Goal: Navigation & Orientation: Understand site structure

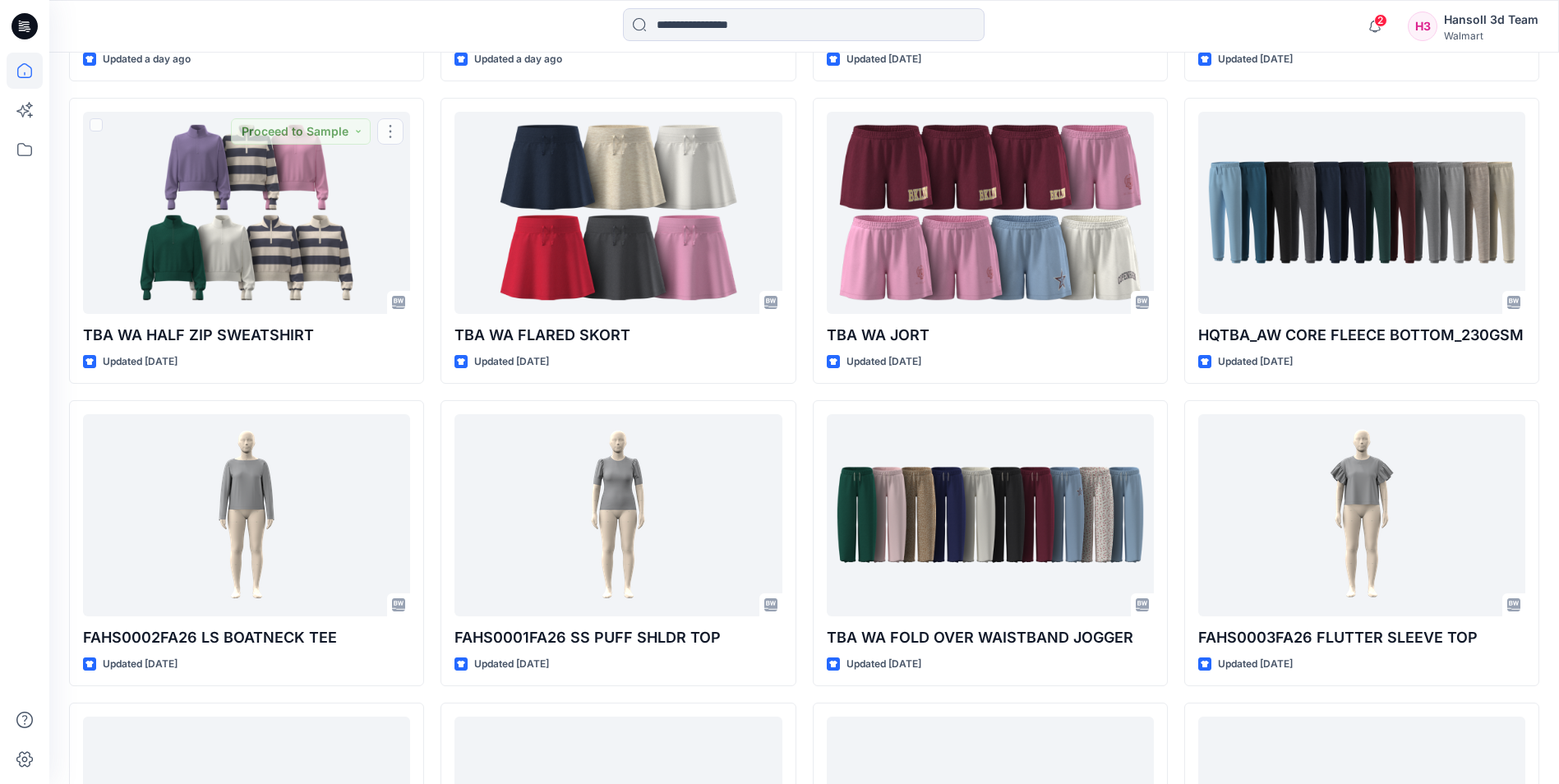
scroll to position [1811, 0]
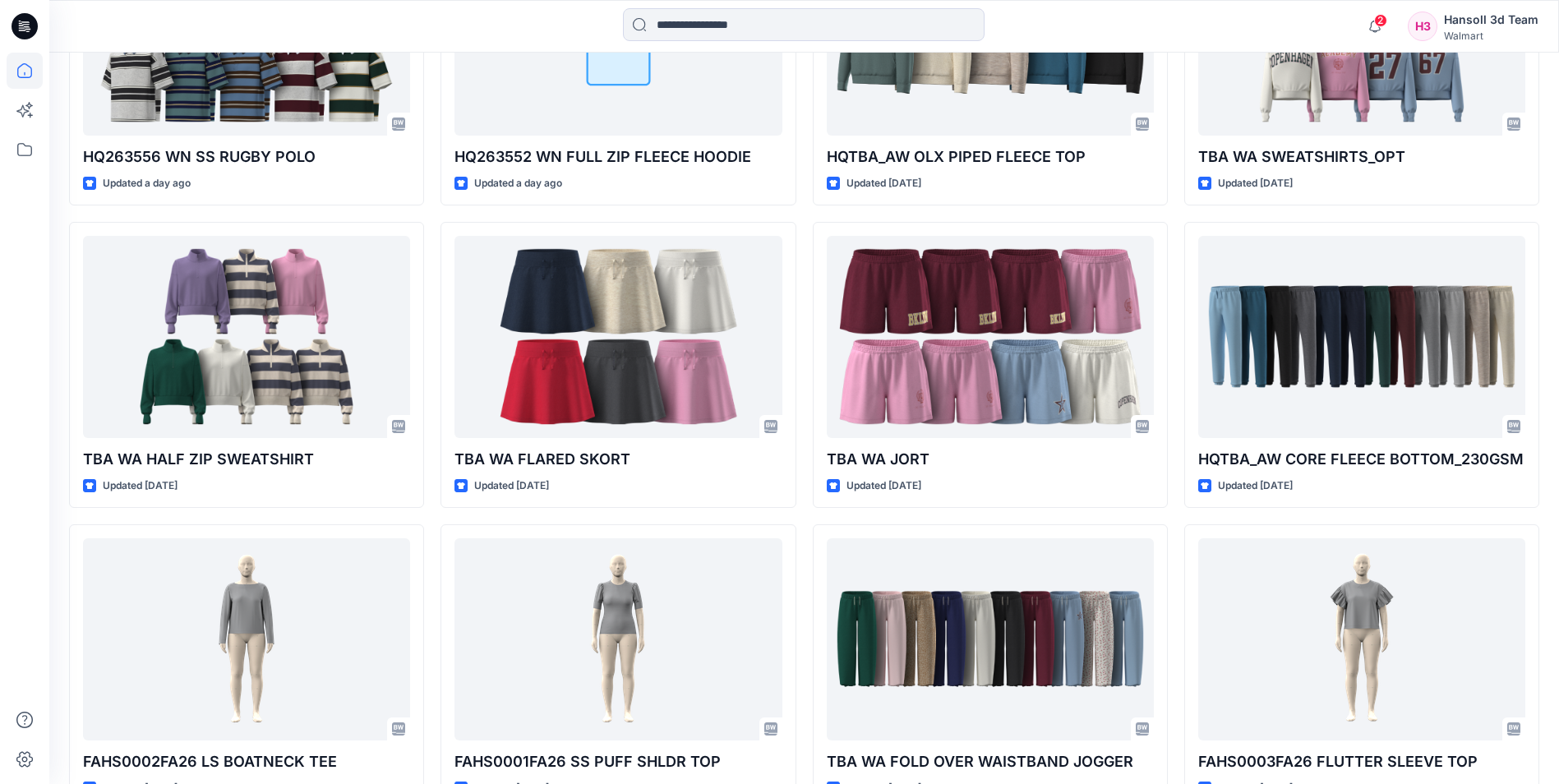
click at [27, 24] on icon at bounding box center [25, 26] width 26 height 26
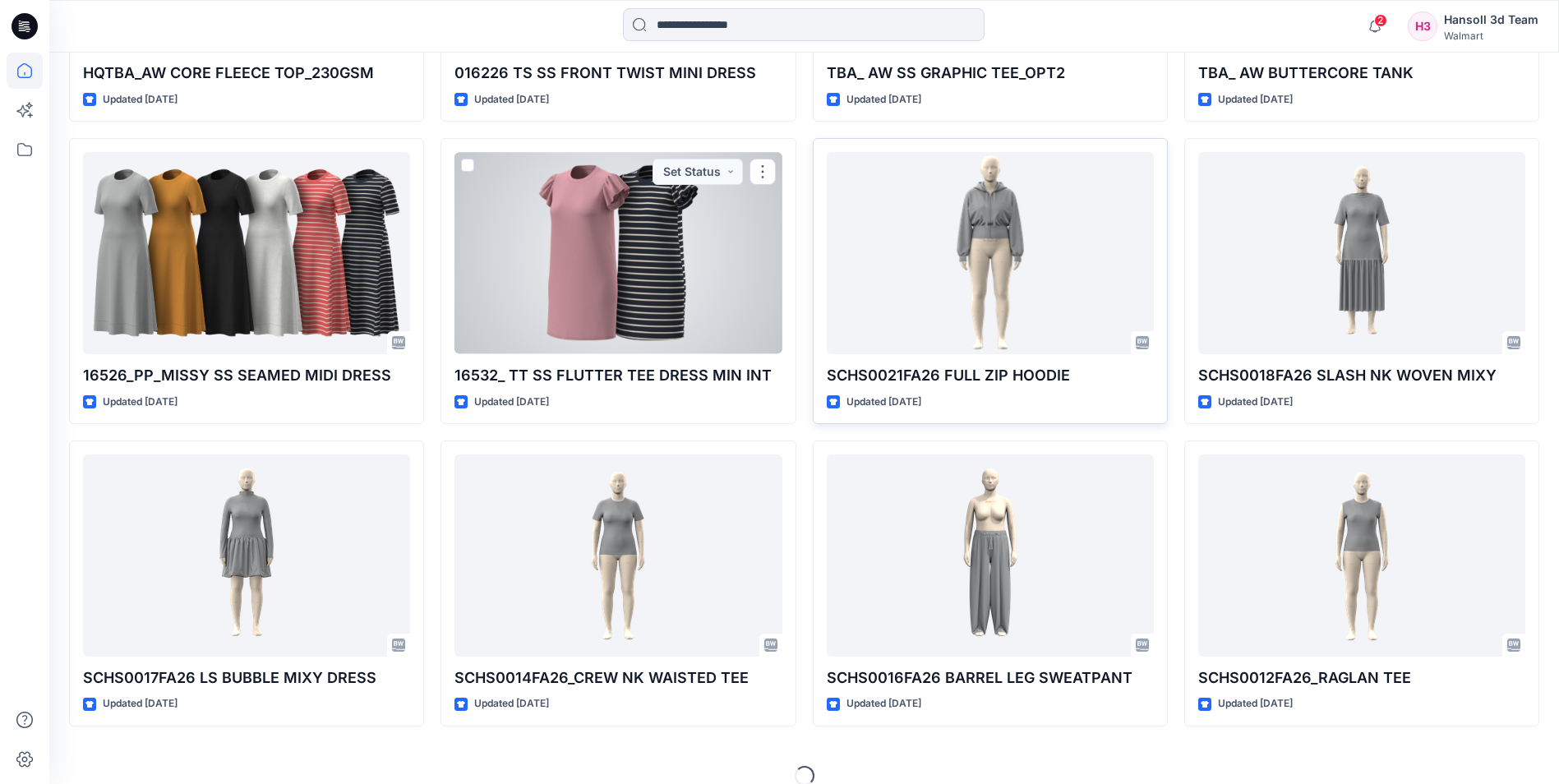
scroll to position [3428, 0]
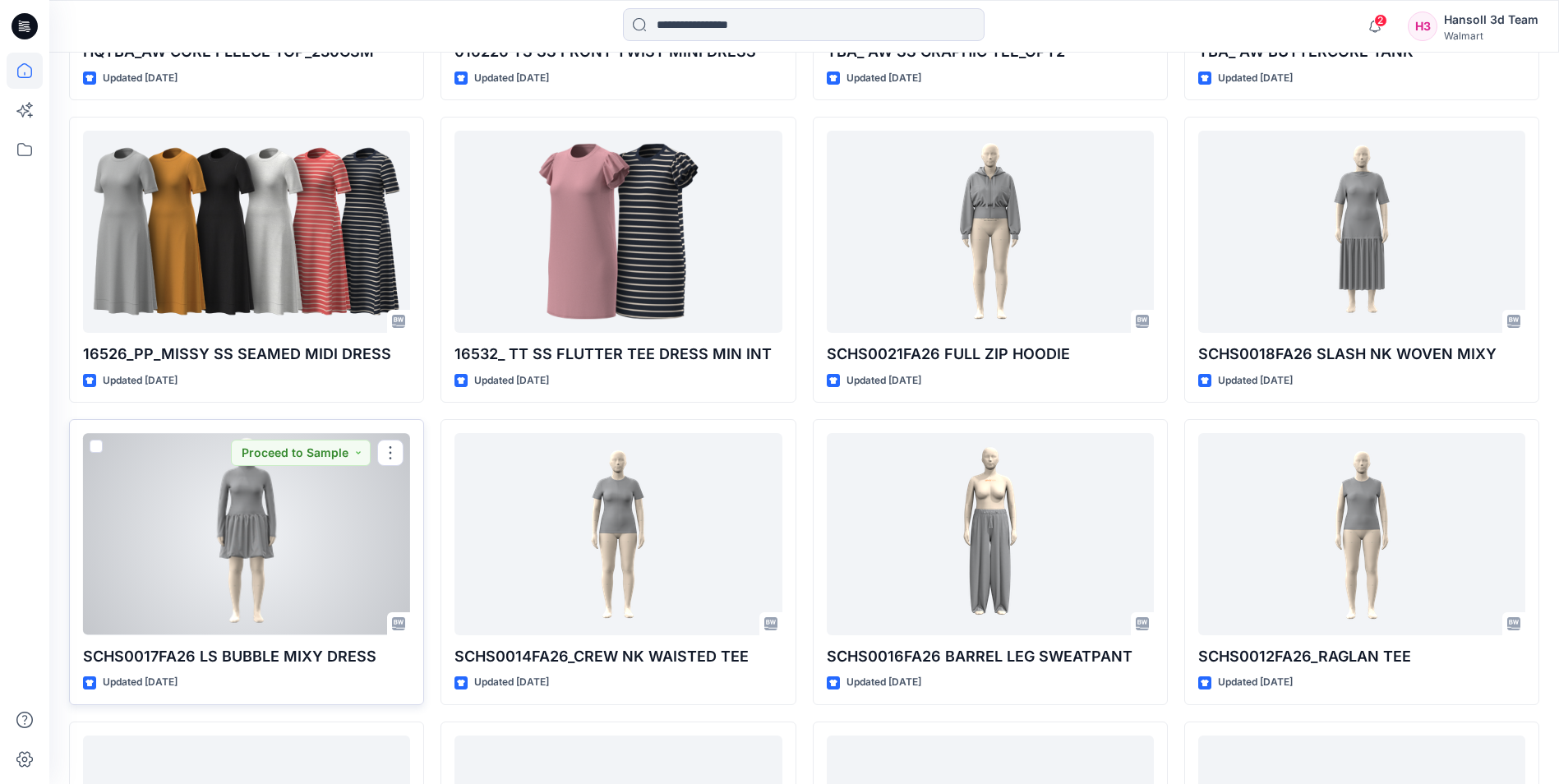
click at [288, 529] on div at bounding box center [246, 534] width 327 height 201
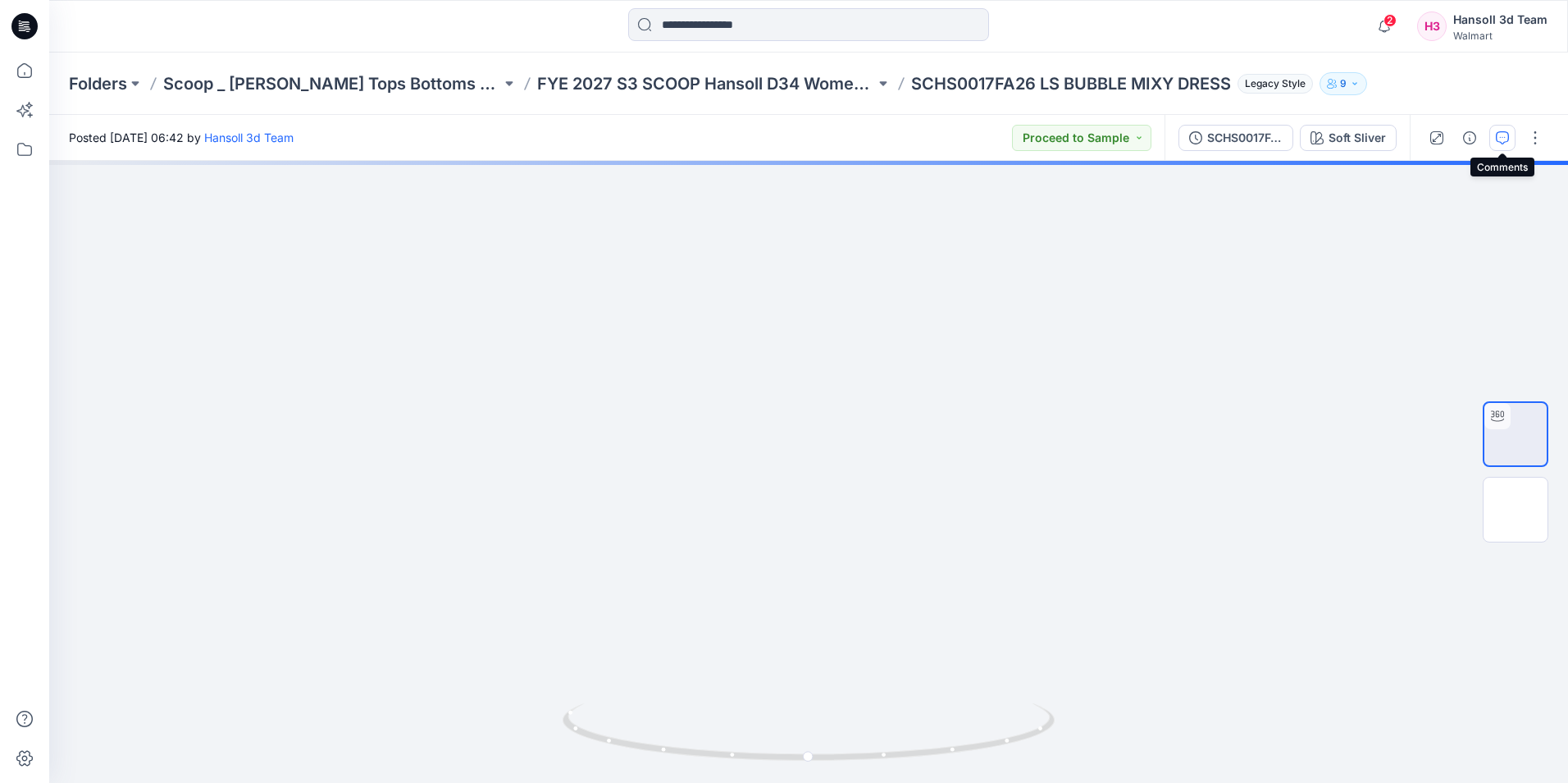
click at [1499, 132] on icon "button" at bounding box center [1503, 138] width 13 height 13
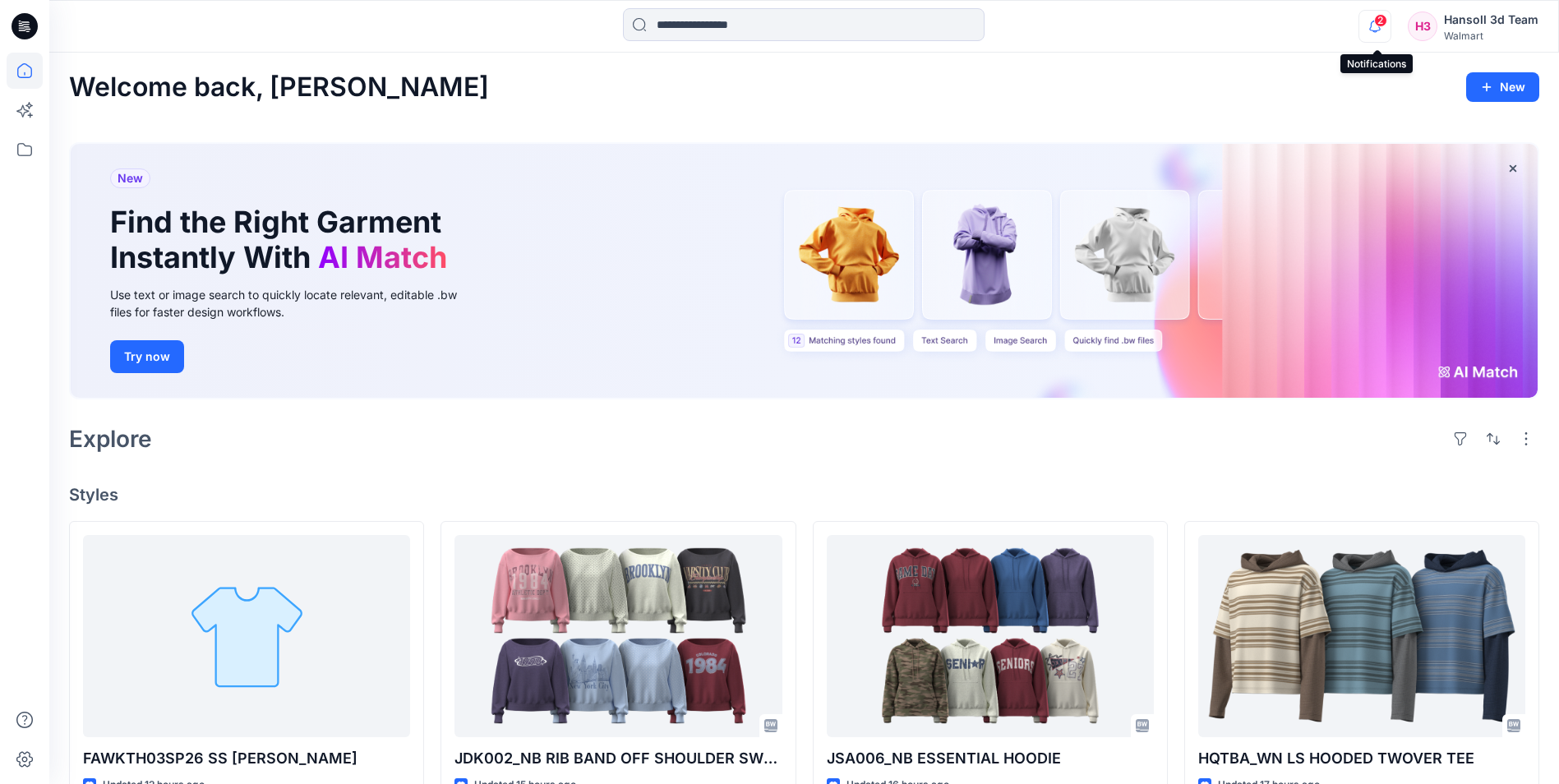
click at [1385, 36] on icon "button" at bounding box center [1375, 26] width 31 height 33
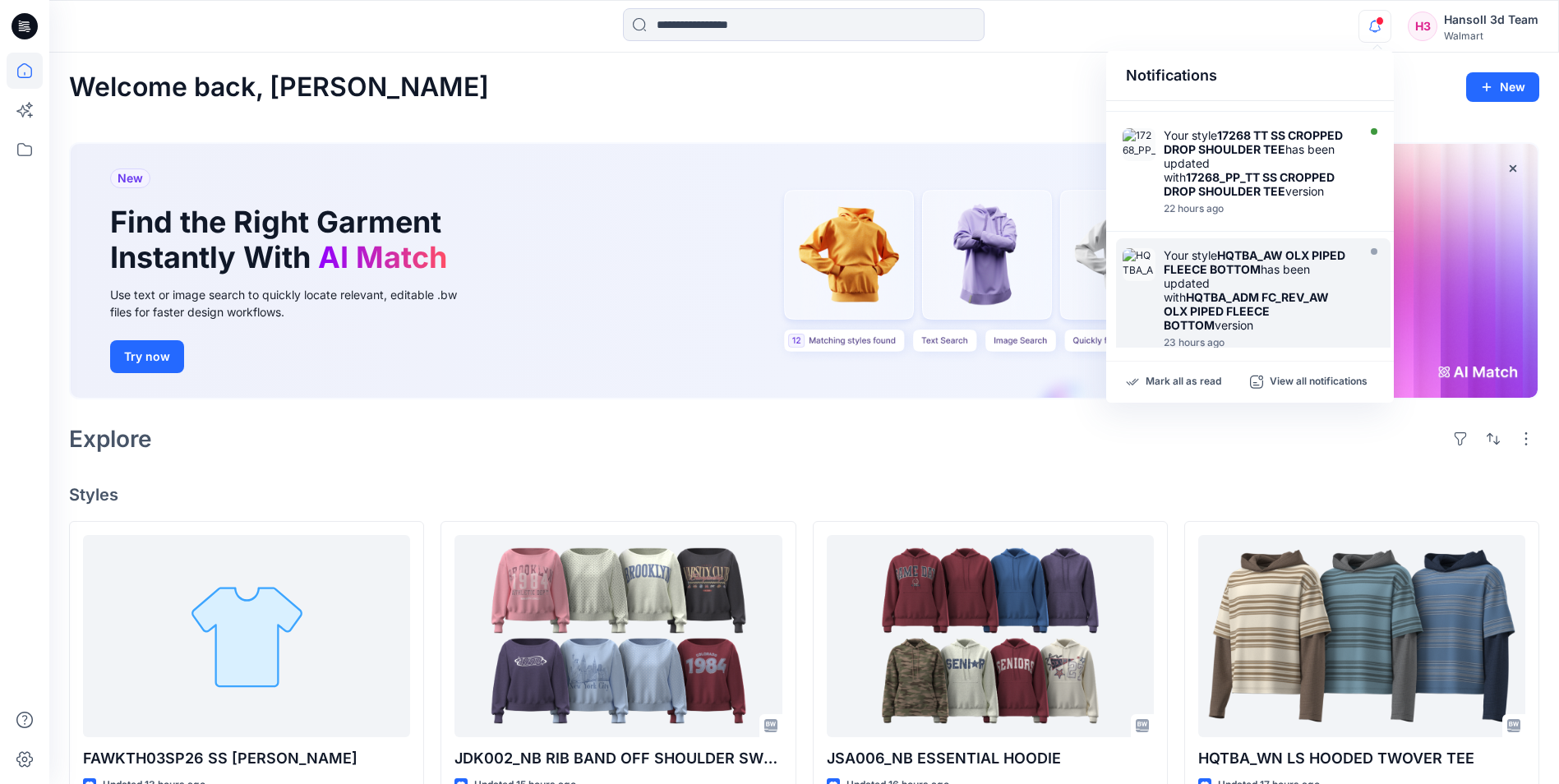
scroll to position [744, 0]
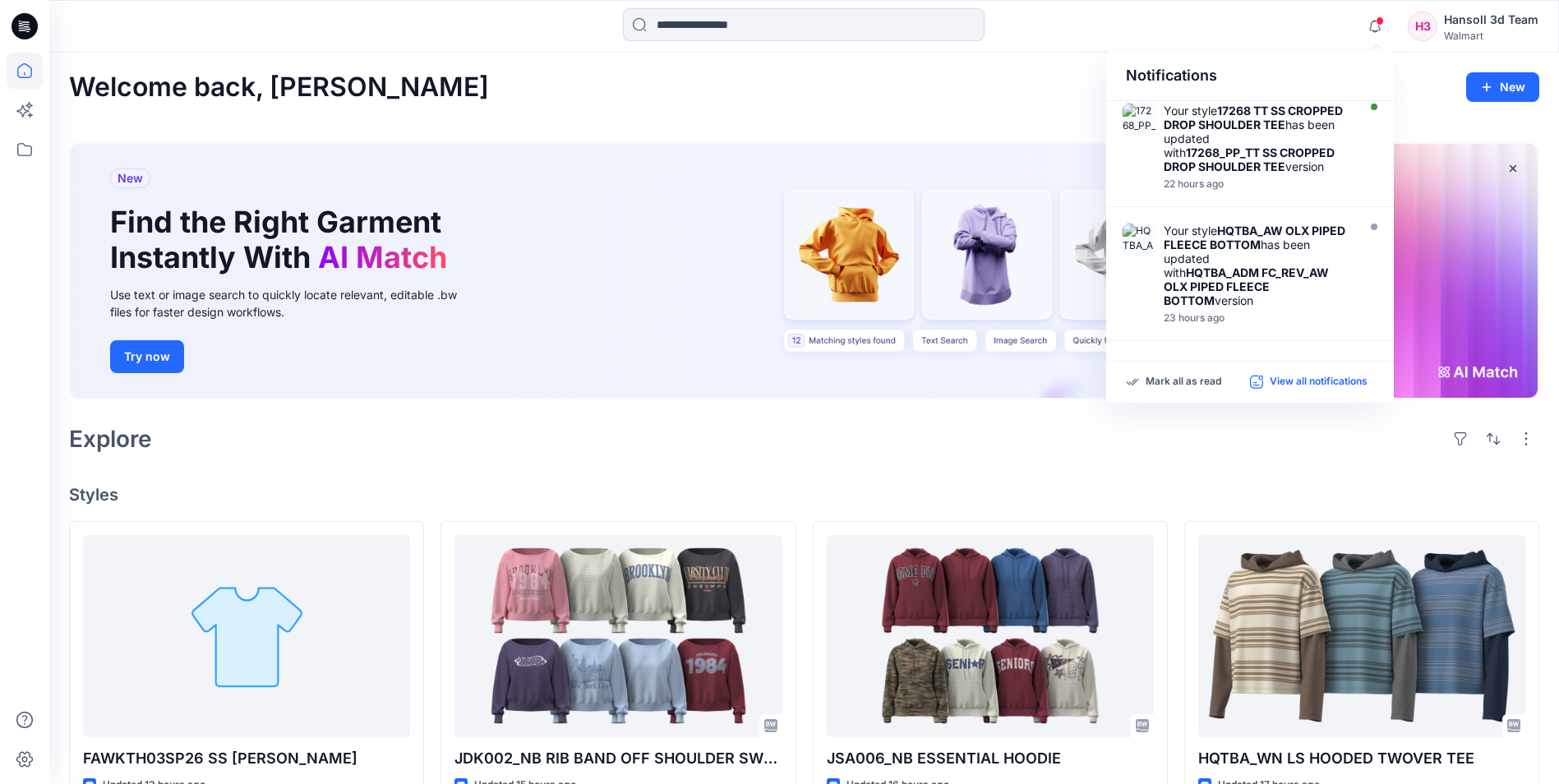
click at [1310, 377] on p "View all notifications" at bounding box center [1318, 382] width 98 height 15
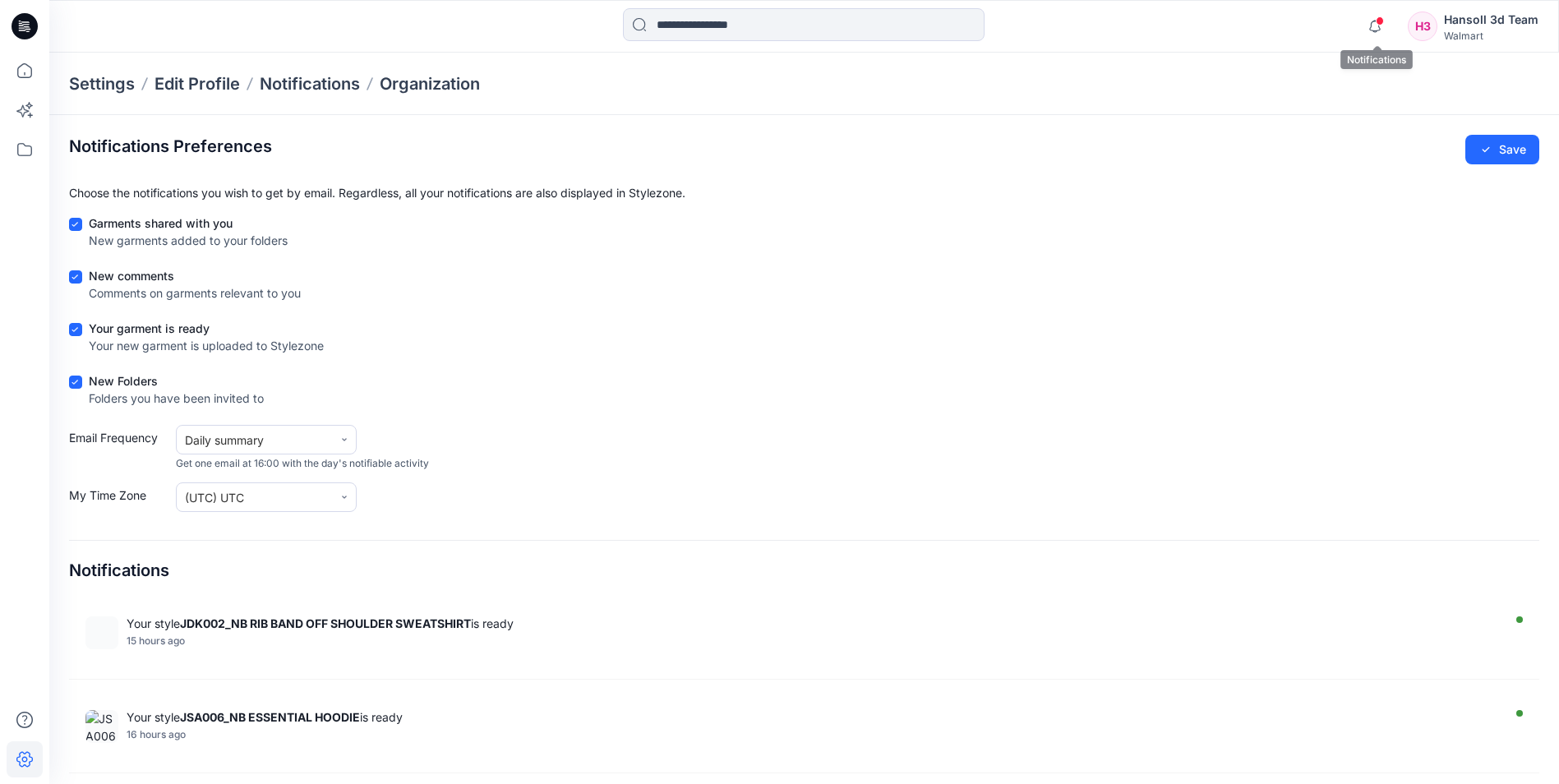
click at [1380, 23] on span at bounding box center [1380, 21] width 8 height 9
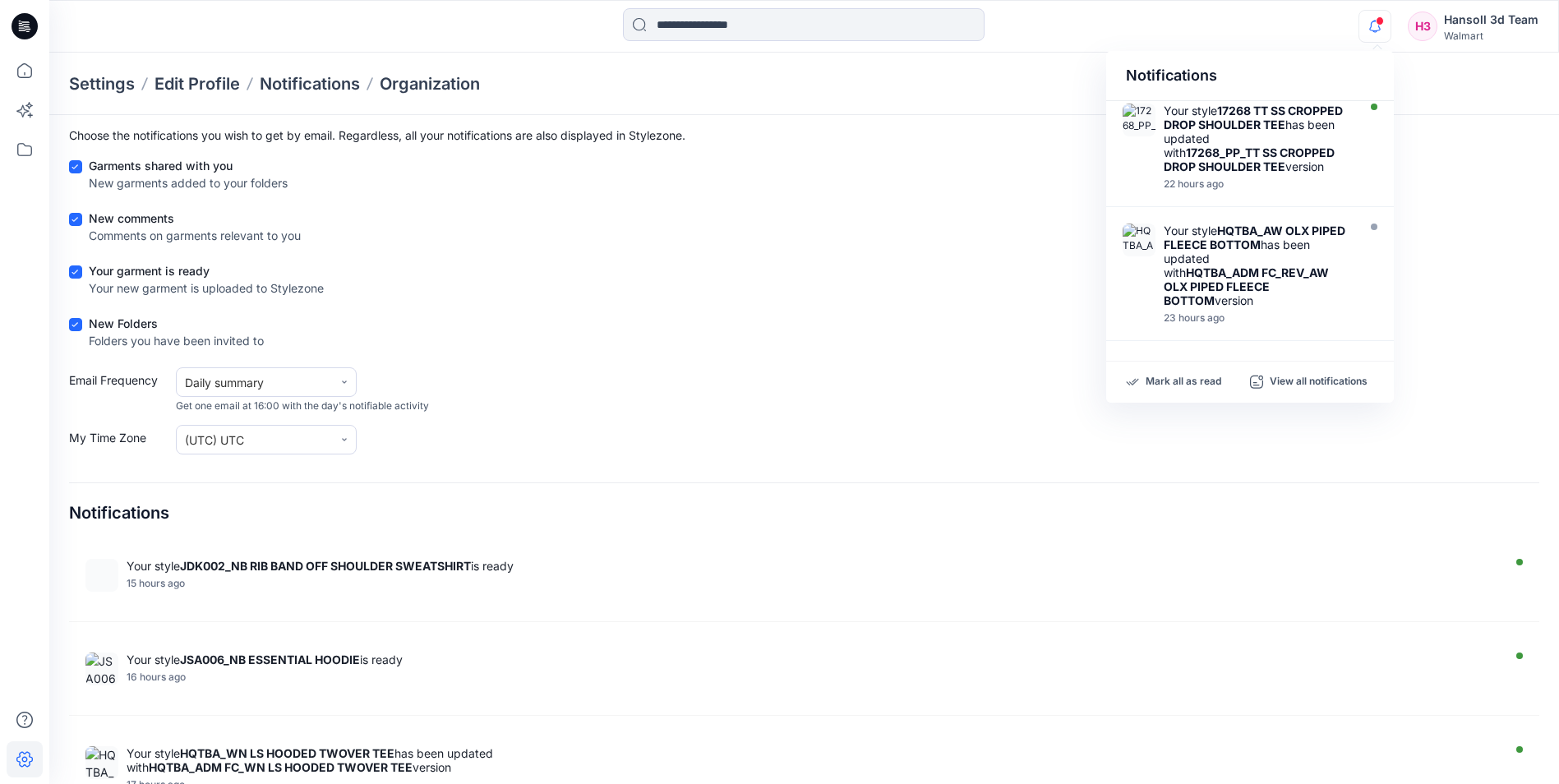
scroll to position [89, 0]
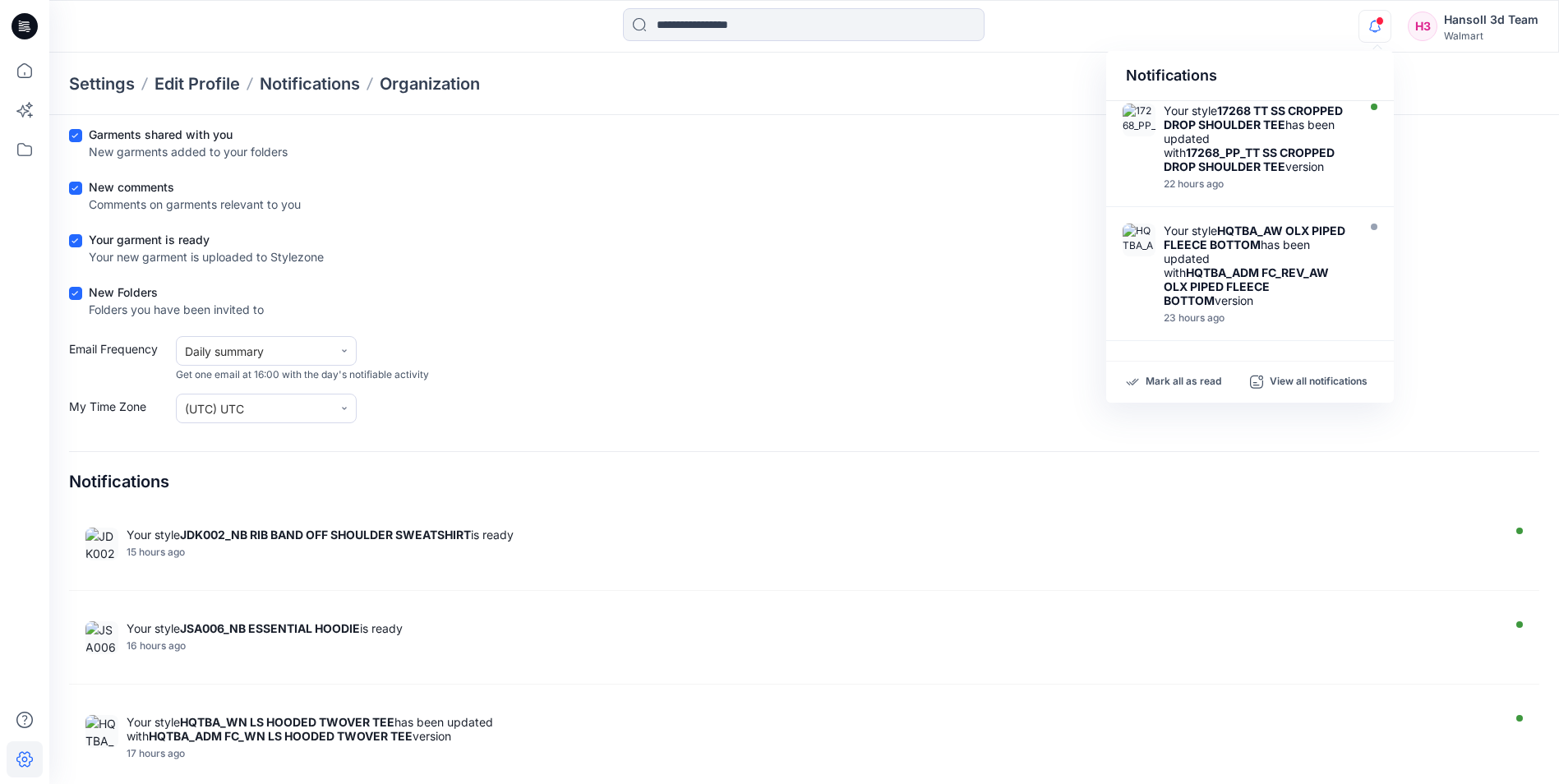
click at [1522, 254] on div "Your garment is ready Your new garment is uploaded to Stylezone" at bounding box center [804, 251] width 1471 height 41
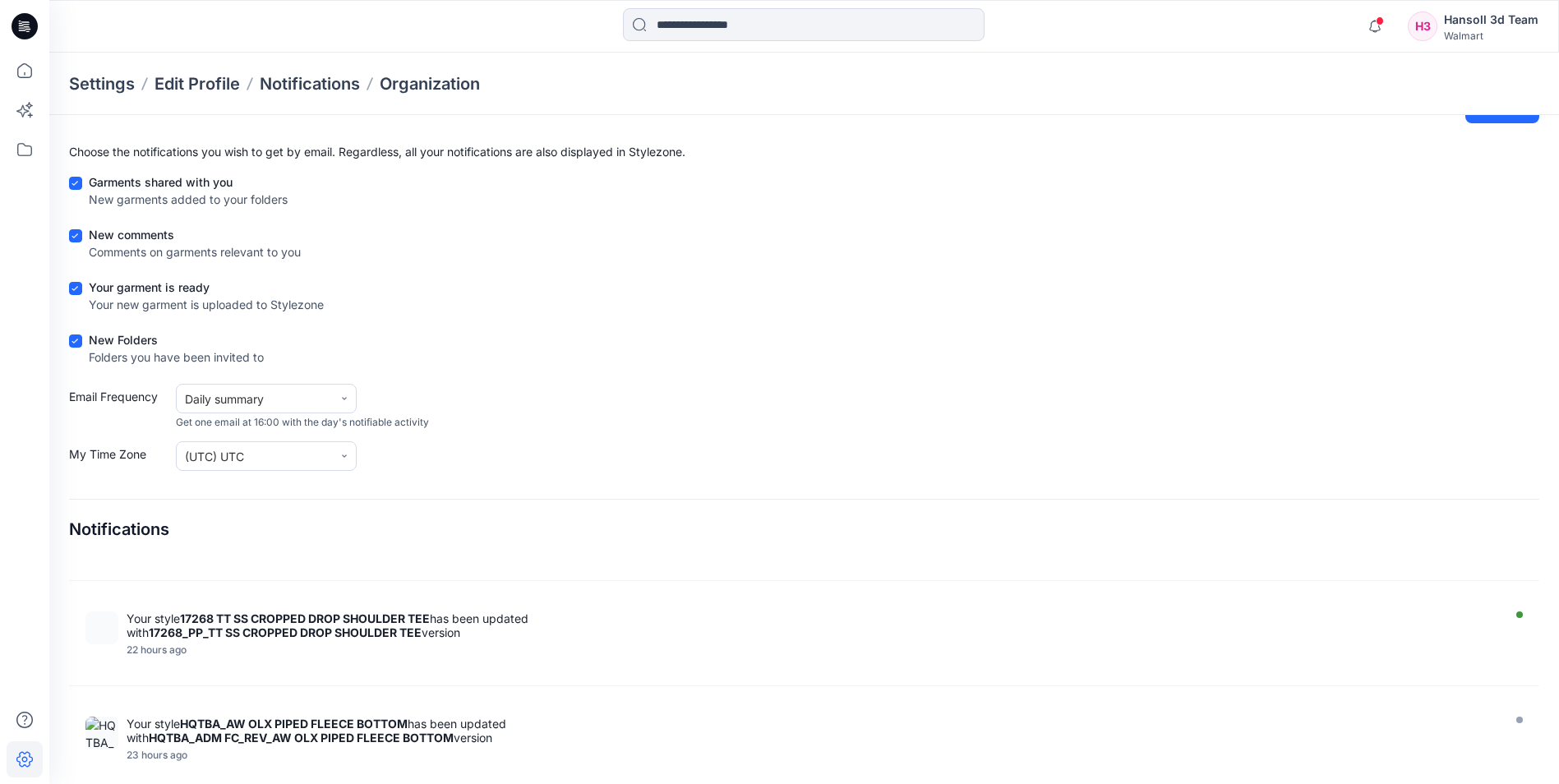
scroll to position [0, 0]
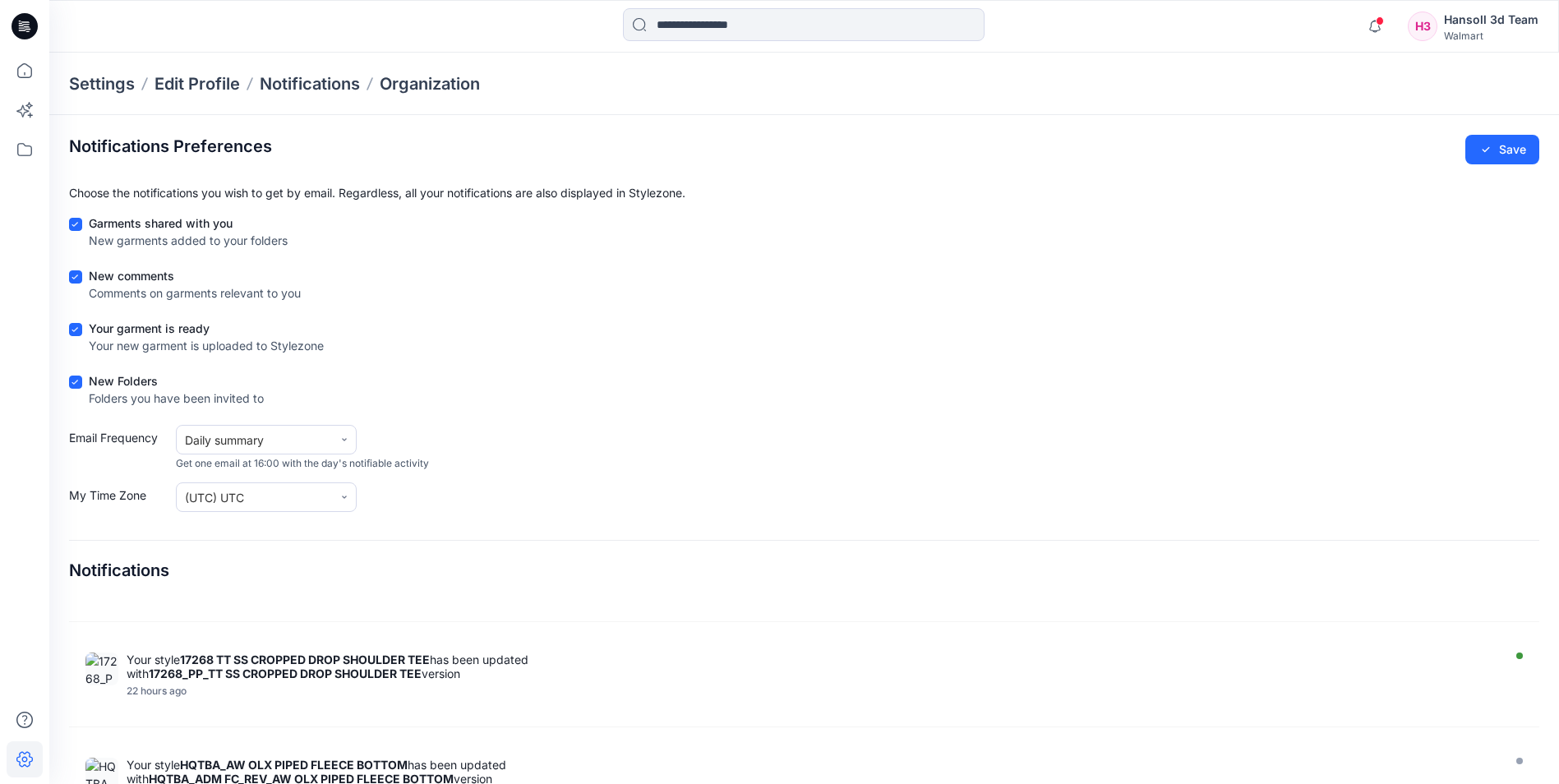
click at [693, 332] on div "Your garment is ready Your new garment is uploaded to Stylezone" at bounding box center [804, 340] width 1471 height 41
click at [625, 369] on form "Garments shared with you New garments added to your folders New comments Commen…" at bounding box center [804, 362] width 1471 height 297
click at [604, 363] on form "Garments shared with you New garments added to your folders New comments Commen…" at bounding box center [804, 362] width 1471 height 297
click at [27, 70] on icon at bounding box center [25, 71] width 36 height 36
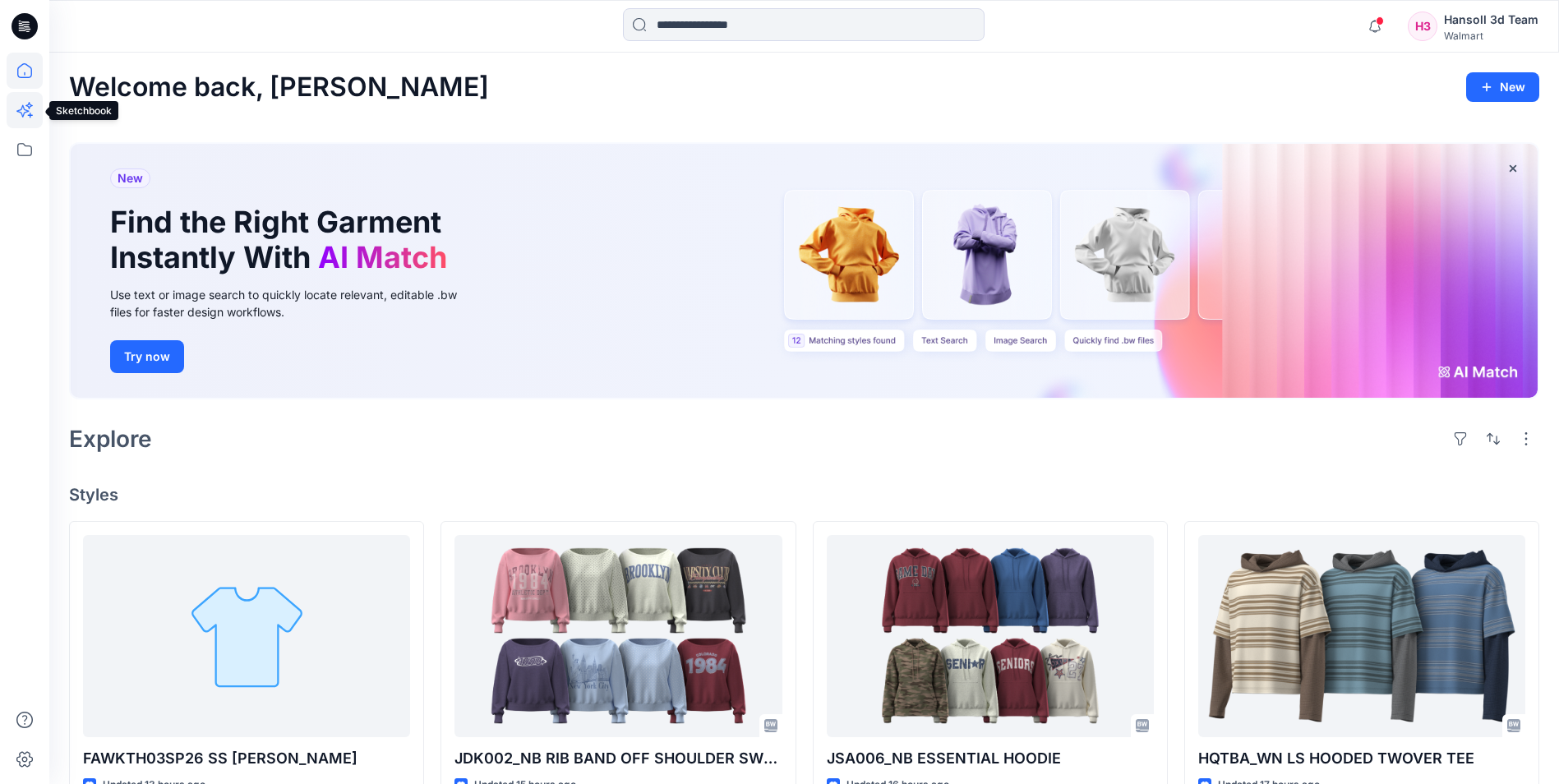
click at [28, 114] on icon at bounding box center [25, 110] width 36 height 36
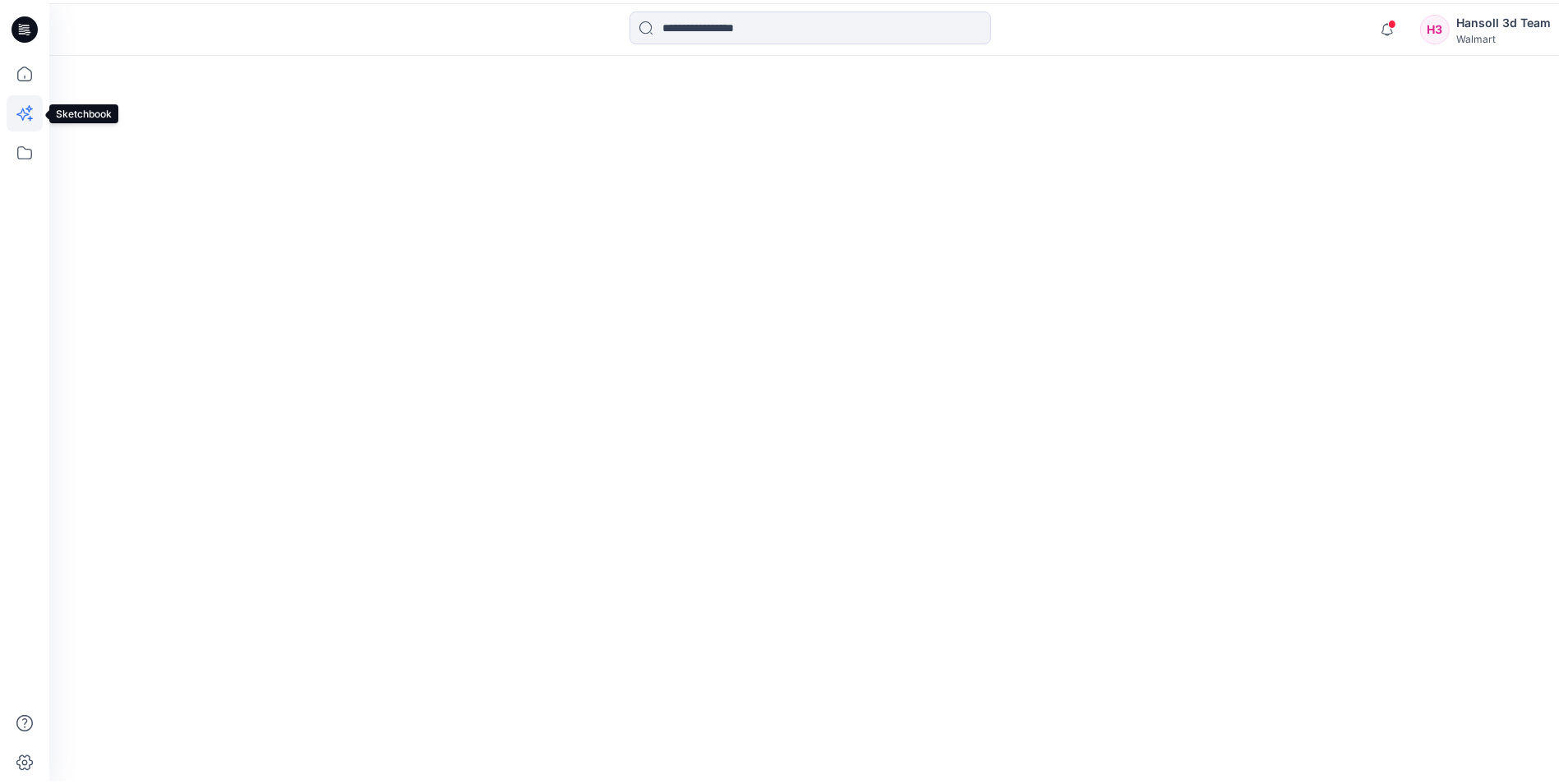
scroll to position [744, 0]
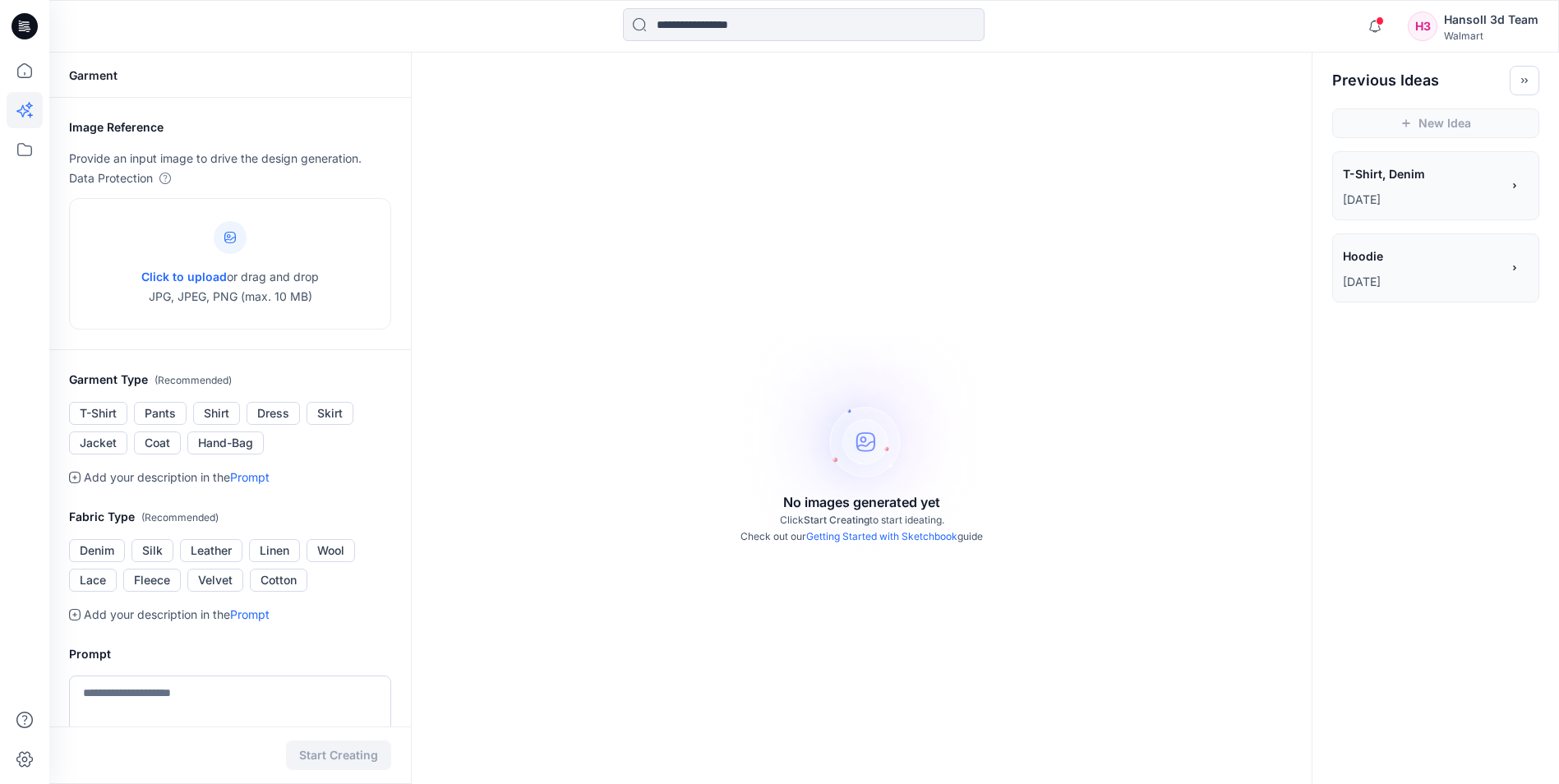
click at [24, 23] on icon at bounding box center [25, 26] width 26 height 26
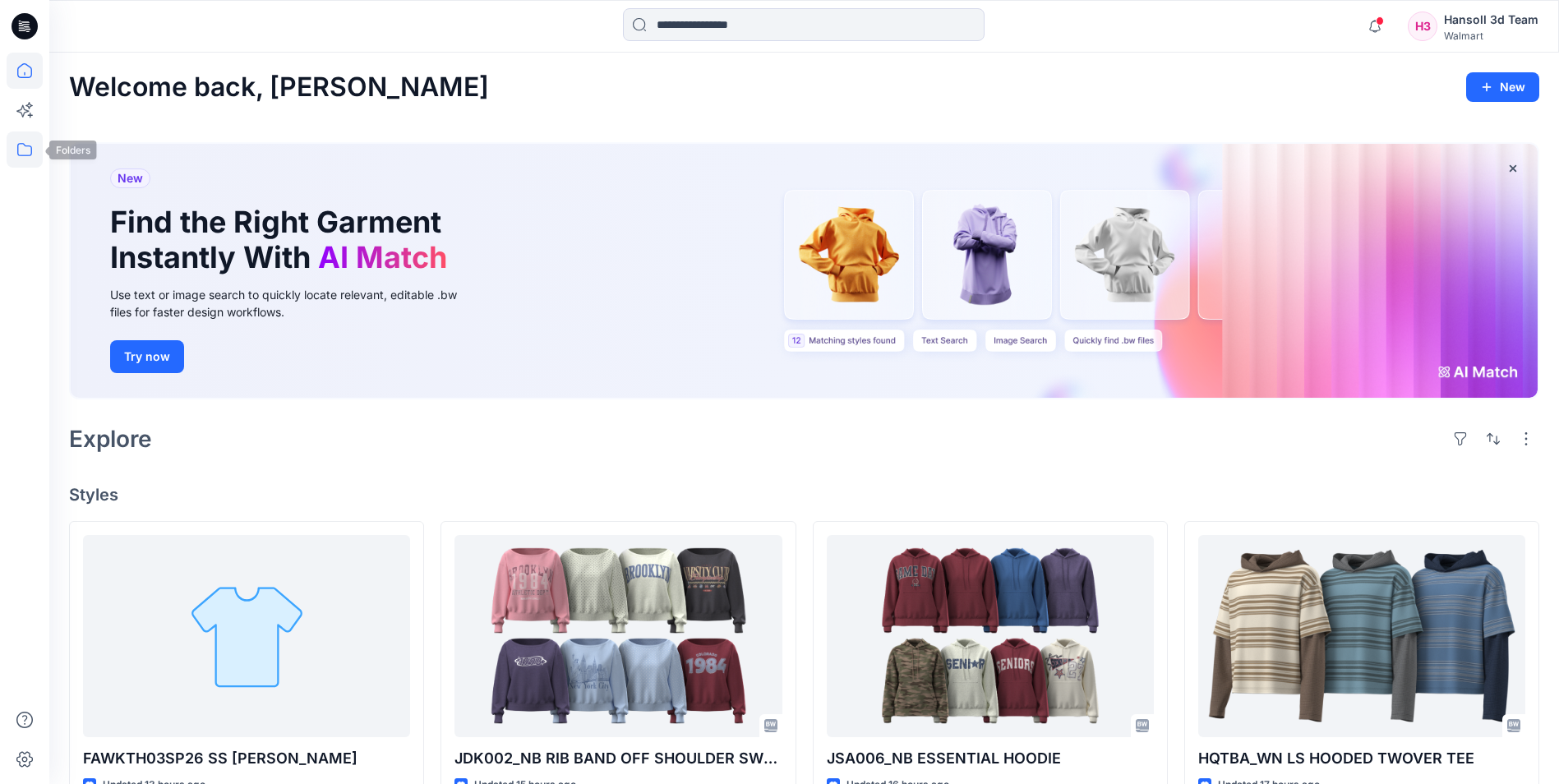
click at [10, 151] on icon at bounding box center [25, 150] width 36 height 36
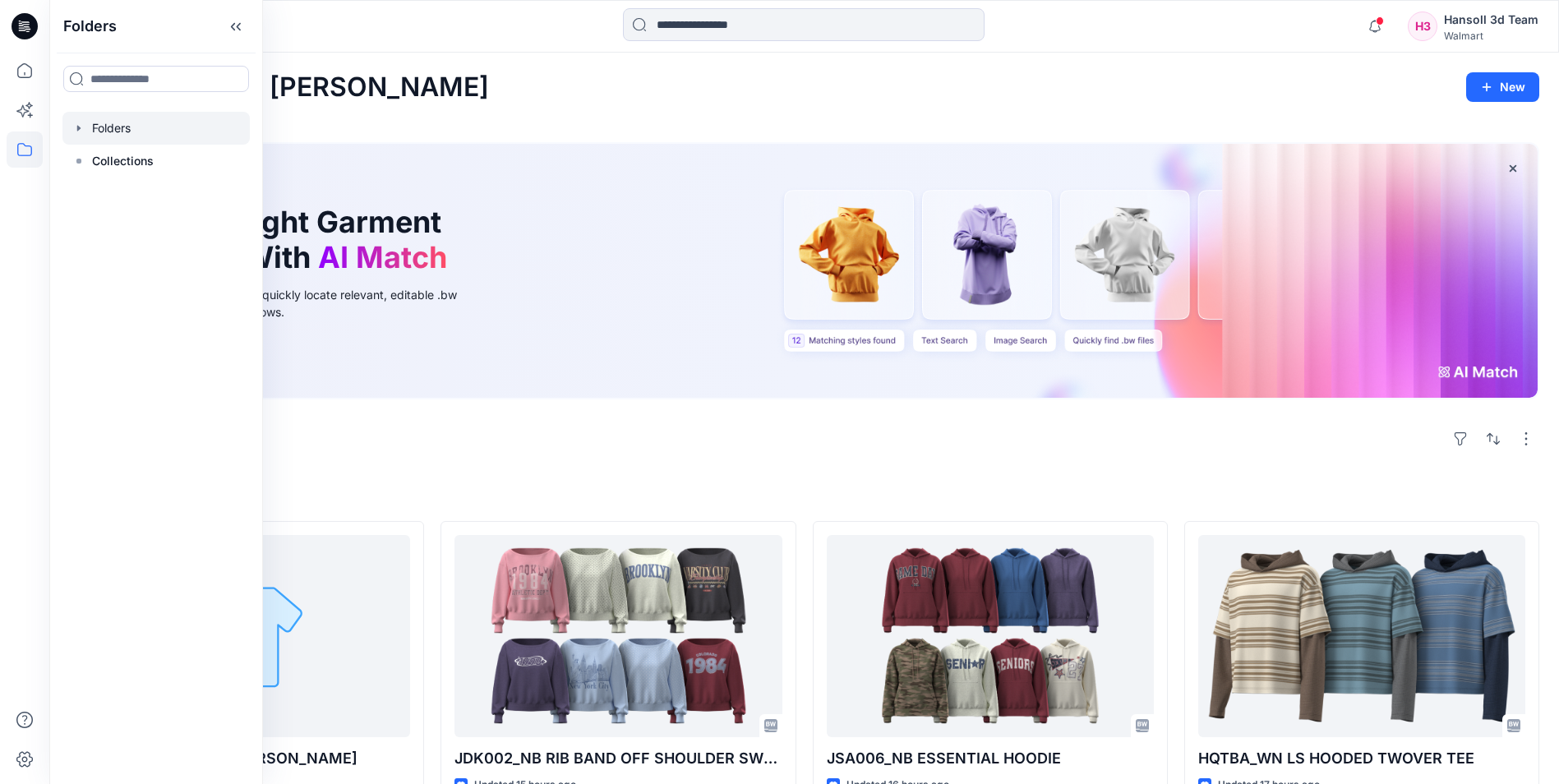
click at [123, 133] on div at bounding box center [156, 128] width 187 height 33
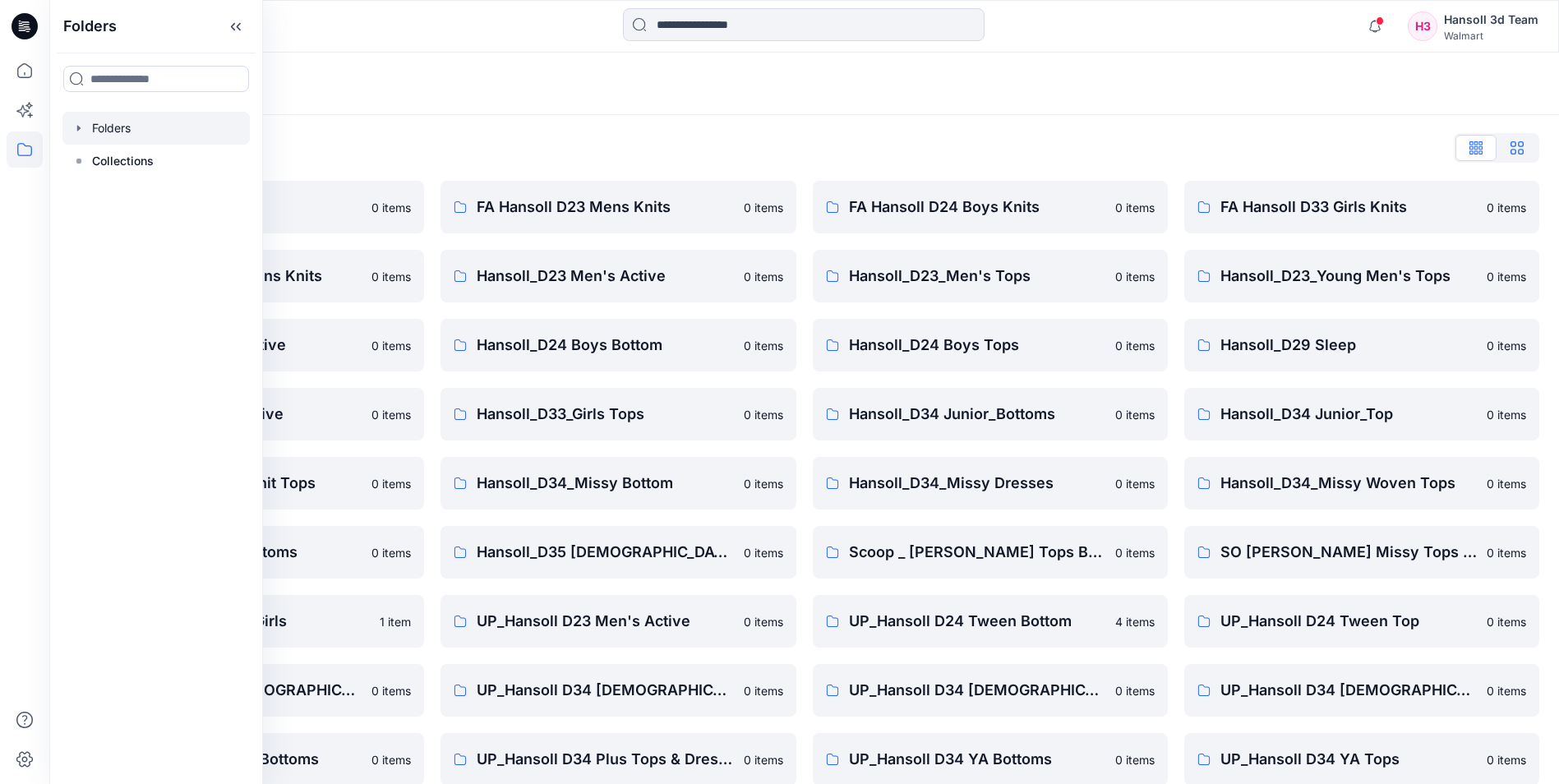
click at [1517, 143] on icon "button" at bounding box center [1517, 148] width 13 height 13
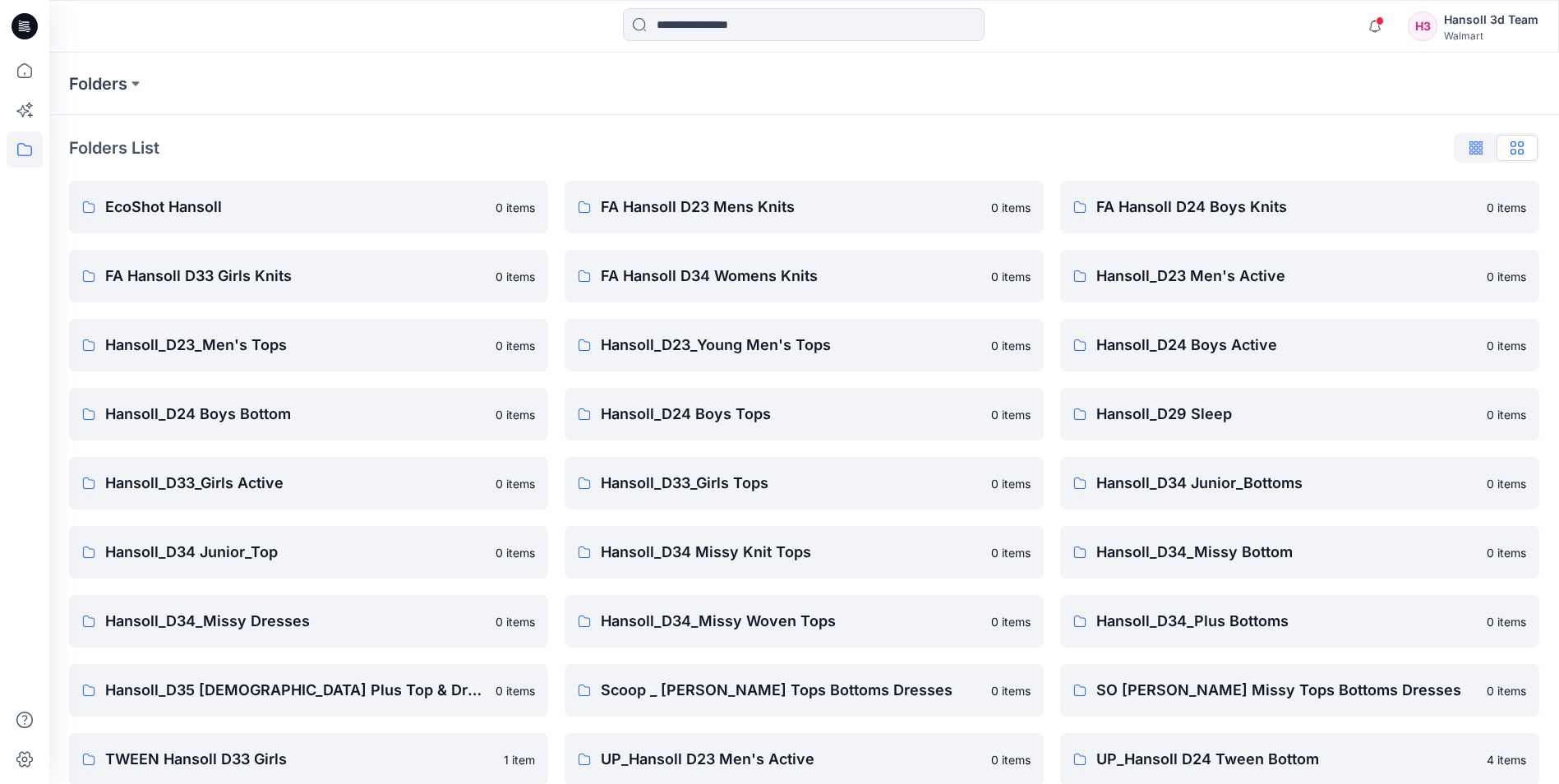
click at [1482, 153] on icon "button" at bounding box center [1481, 151] width 4 height 8
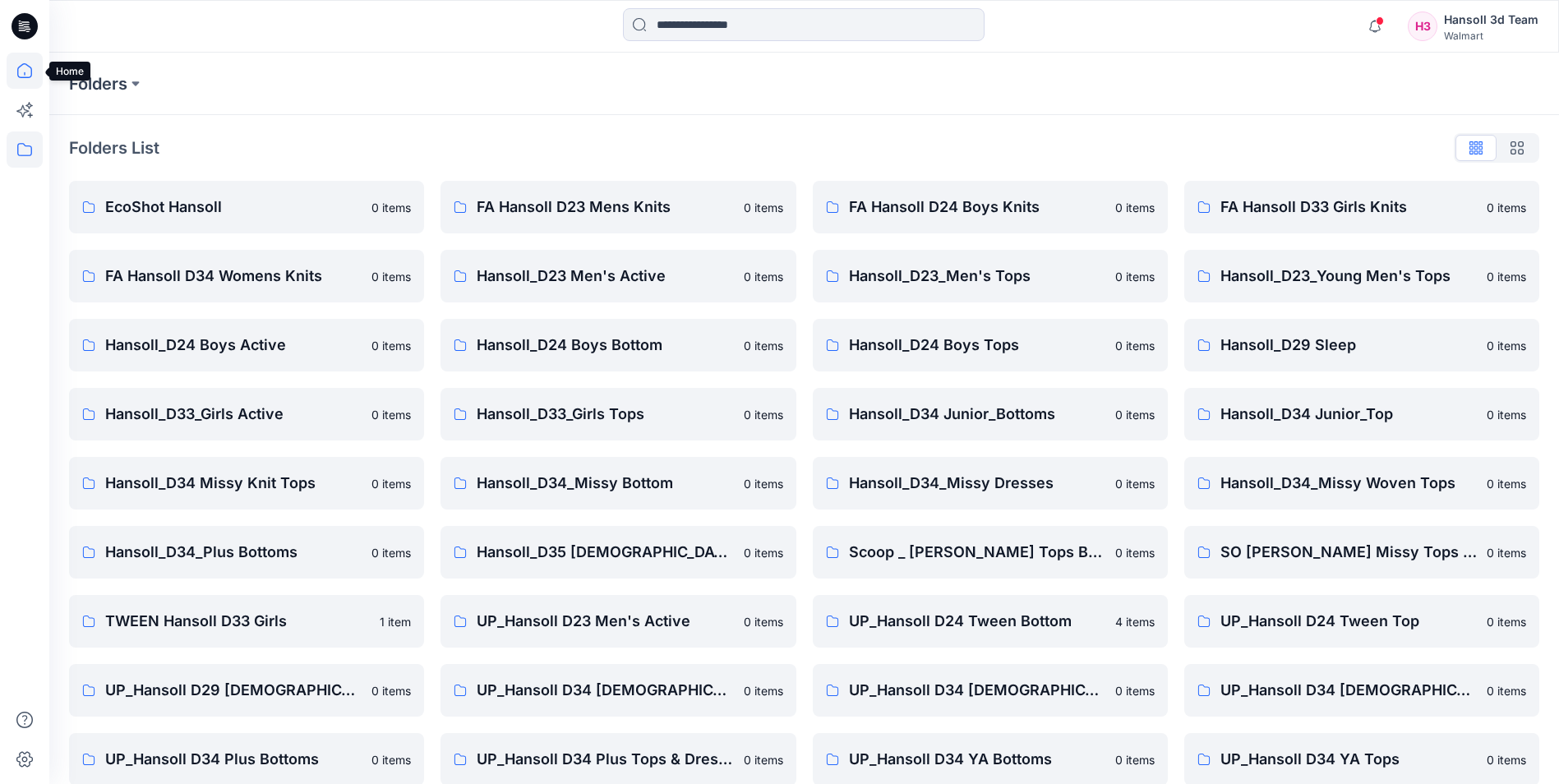
click at [26, 67] on icon at bounding box center [25, 71] width 36 height 36
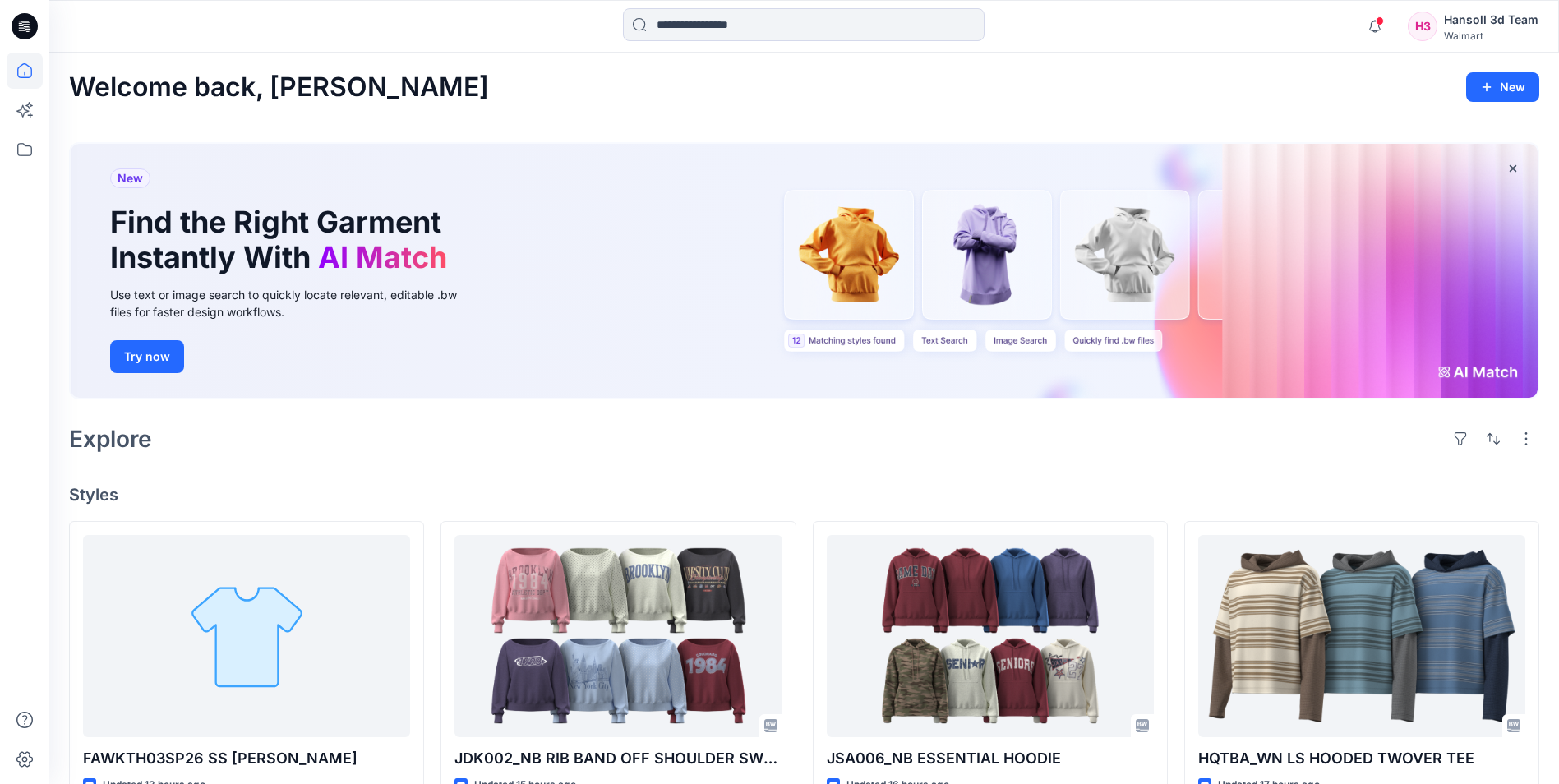
click at [28, 30] on icon at bounding box center [27, 29] width 6 height 1
